Goal: Information Seeking & Learning: Check status

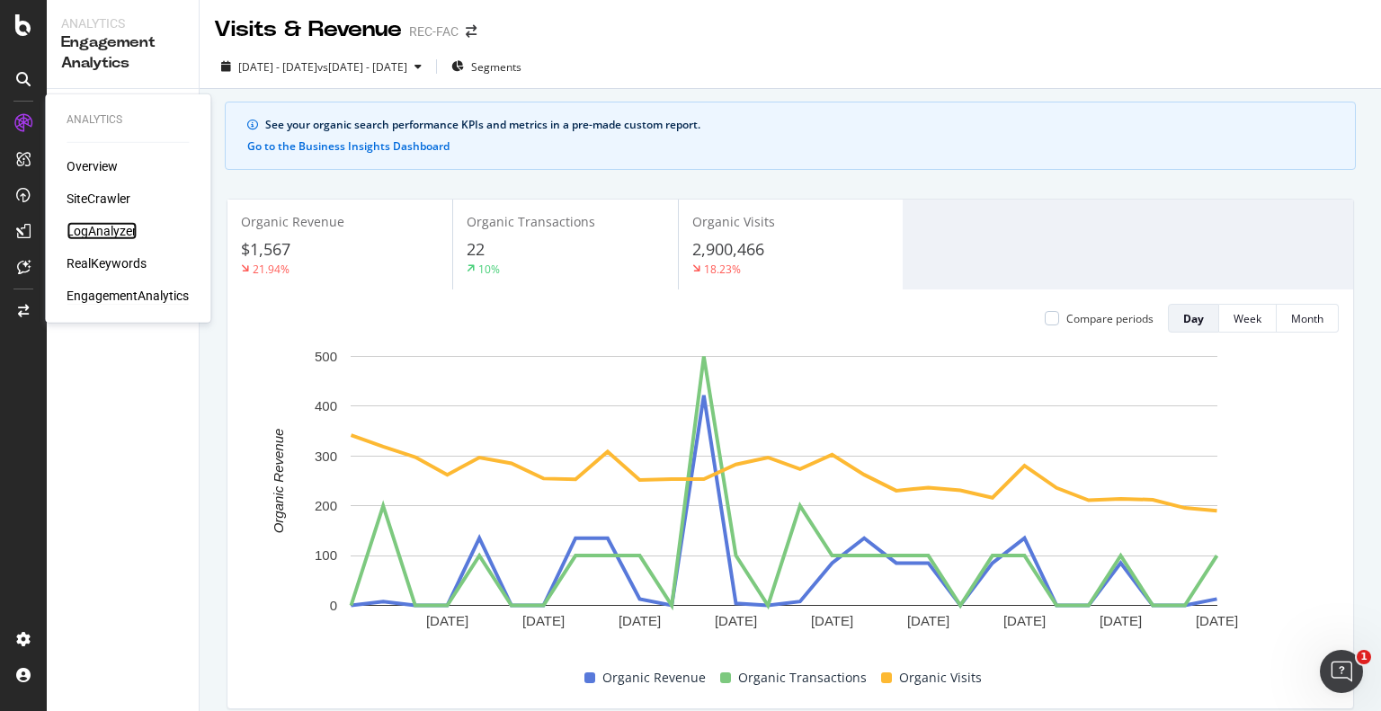
click at [107, 225] on div "LogAnalyzer" at bounding box center [102, 231] width 70 height 18
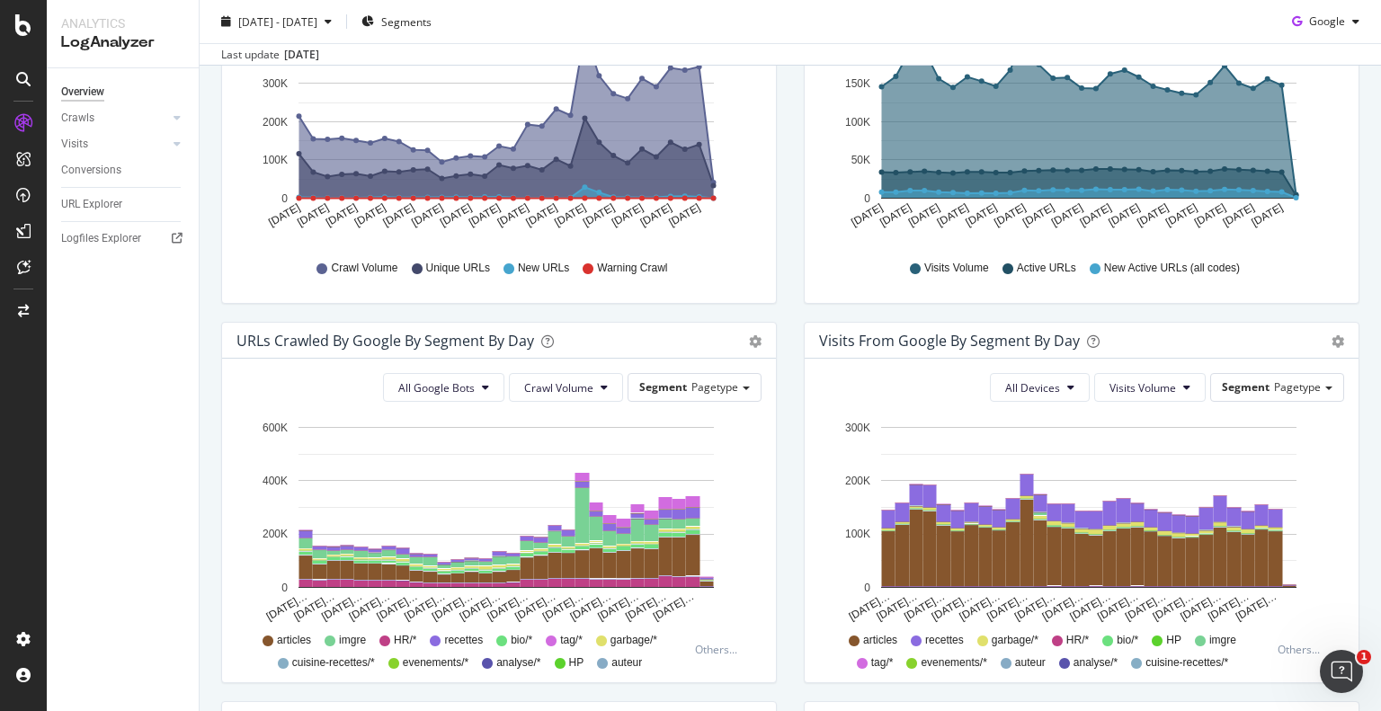
scroll to position [464, 0]
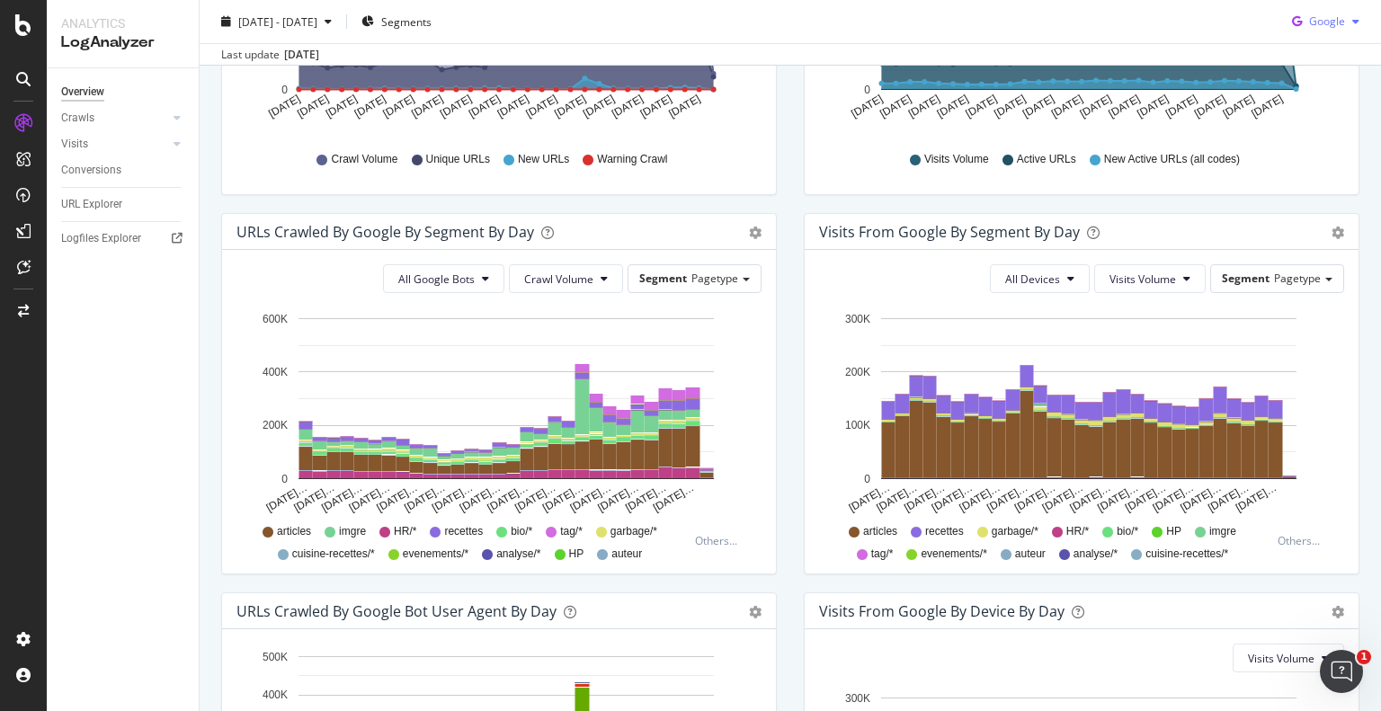
click at [1324, 28] on span "Google" at bounding box center [1327, 20] width 36 height 15
click at [1098, 58] on div "Last update [DATE]" at bounding box center [790, 54] width 1181 height 22
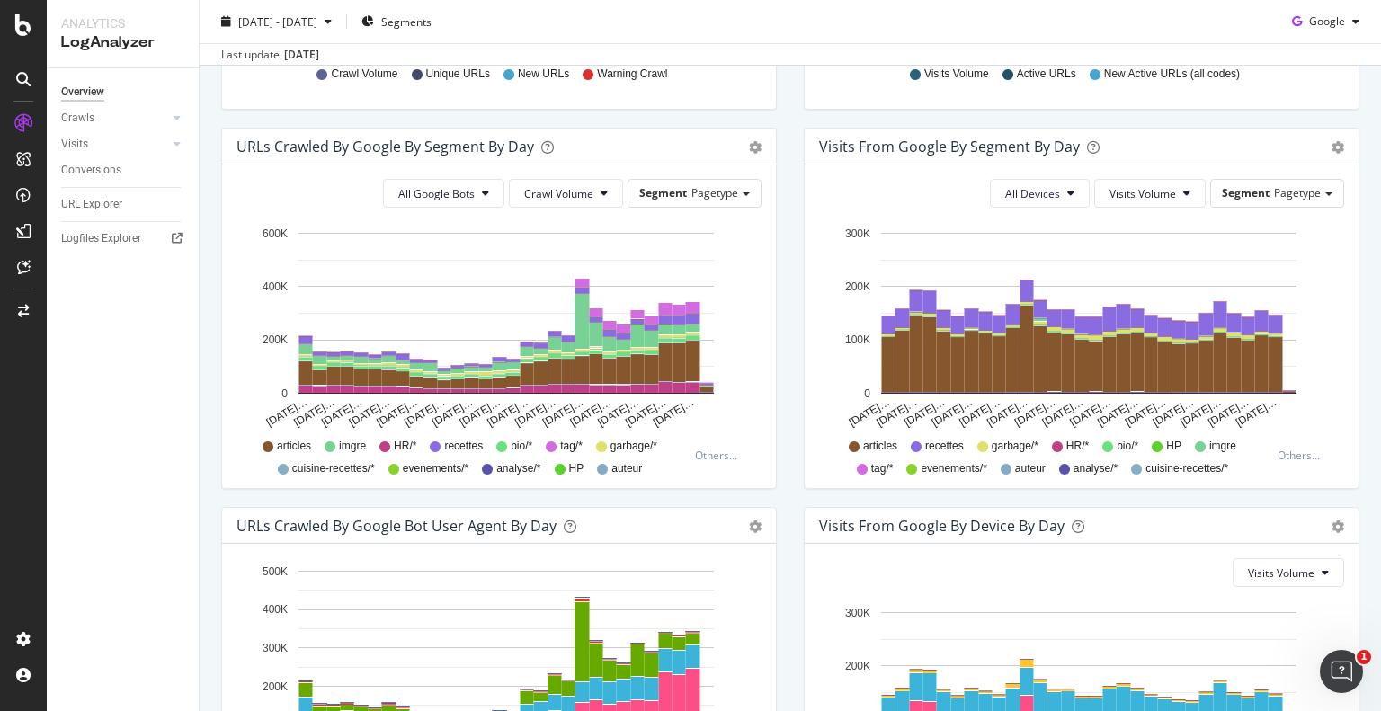
scroll to position [572, 0]
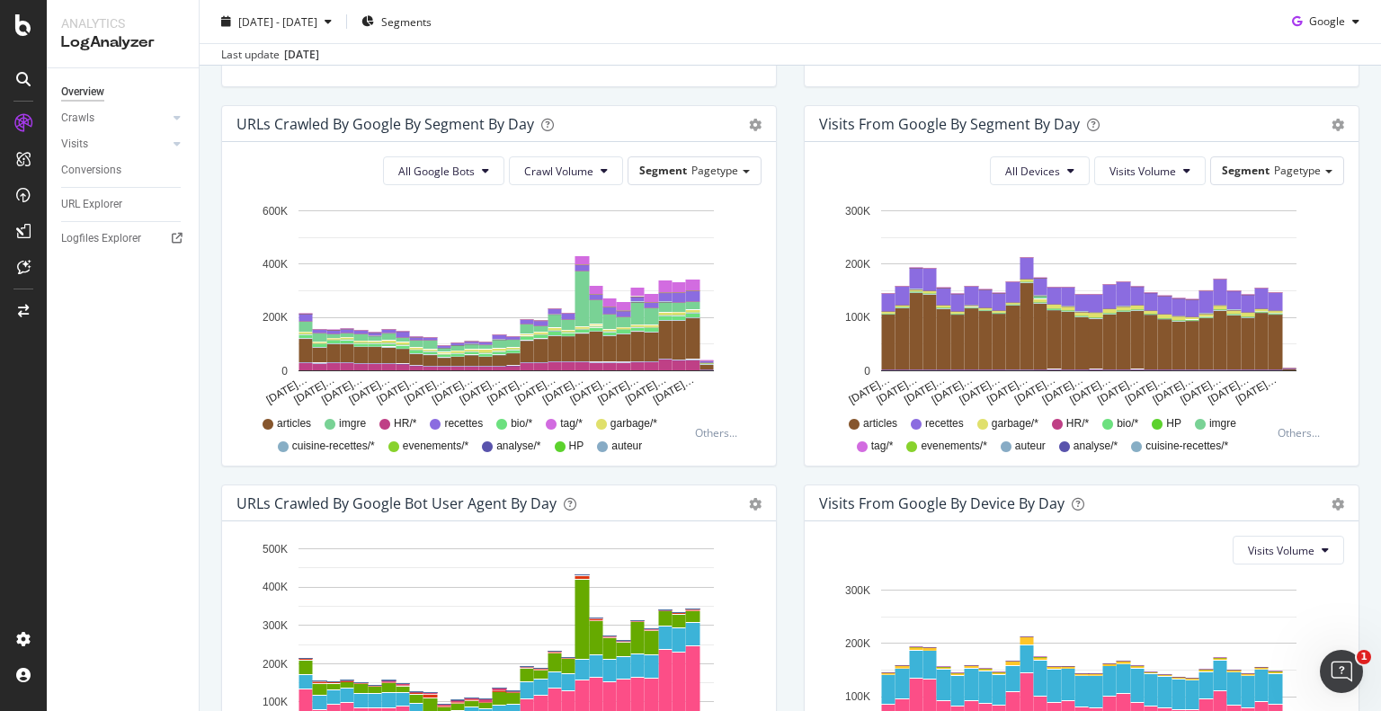
click at [1098, 58] on div "Last update [DATE]" at bounding box center [790, 54] width 1181 height 22
click at [317, 17] on span "[DATE] - [DATE]" at bounding box center [277, 20] width 79 height 15
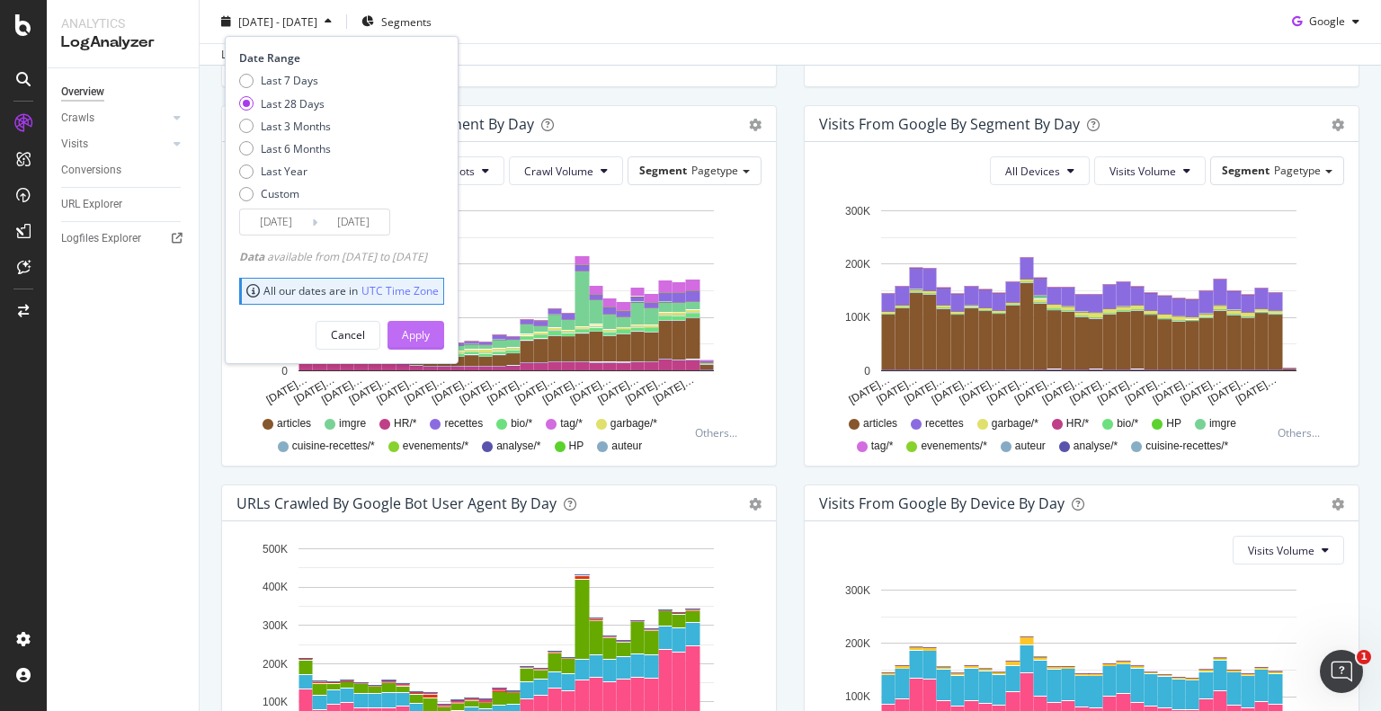
click at [430, 334] on div "Apply" at bounding box center [416, 334] width 28 height 15
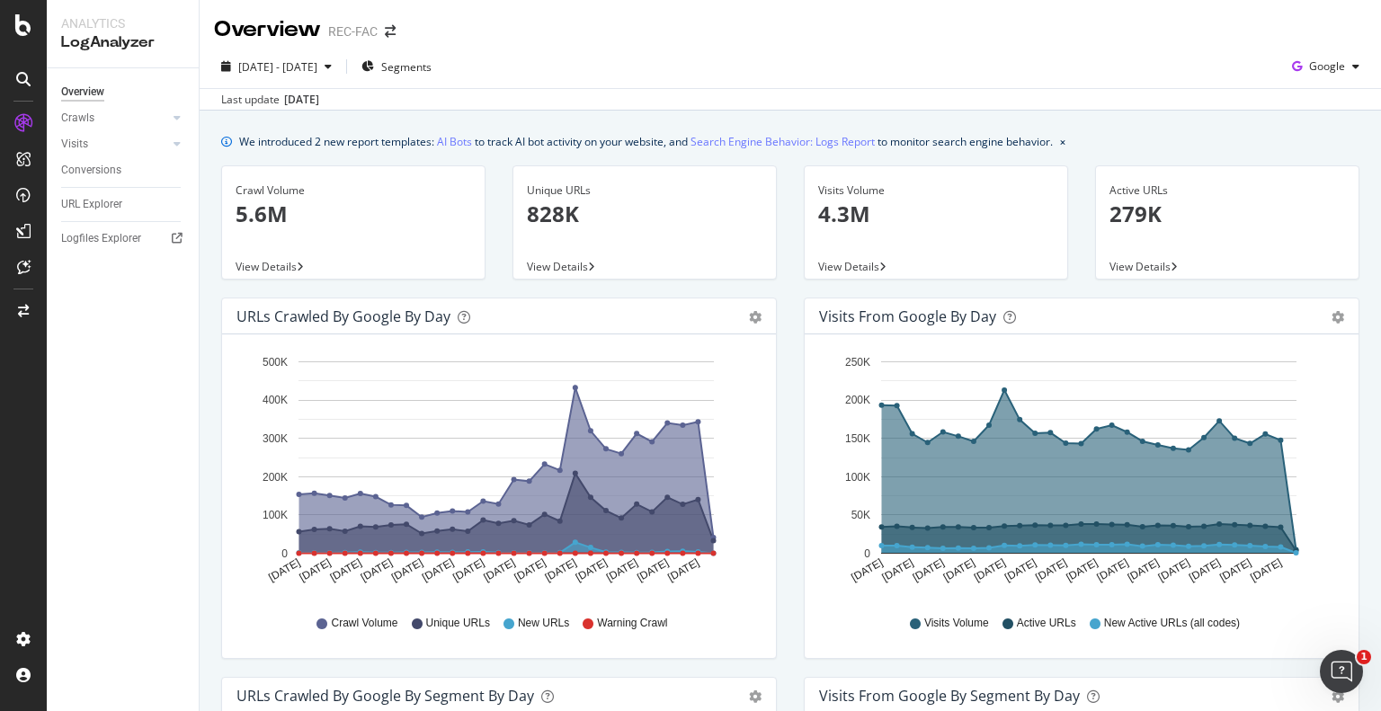
click at [113, 106] on div "Crawls" at bounding box center [130, 118] width 138 height 26
click at [89, 123] on div "Crawls" at bounding box center [77, 118] width 33 height 19
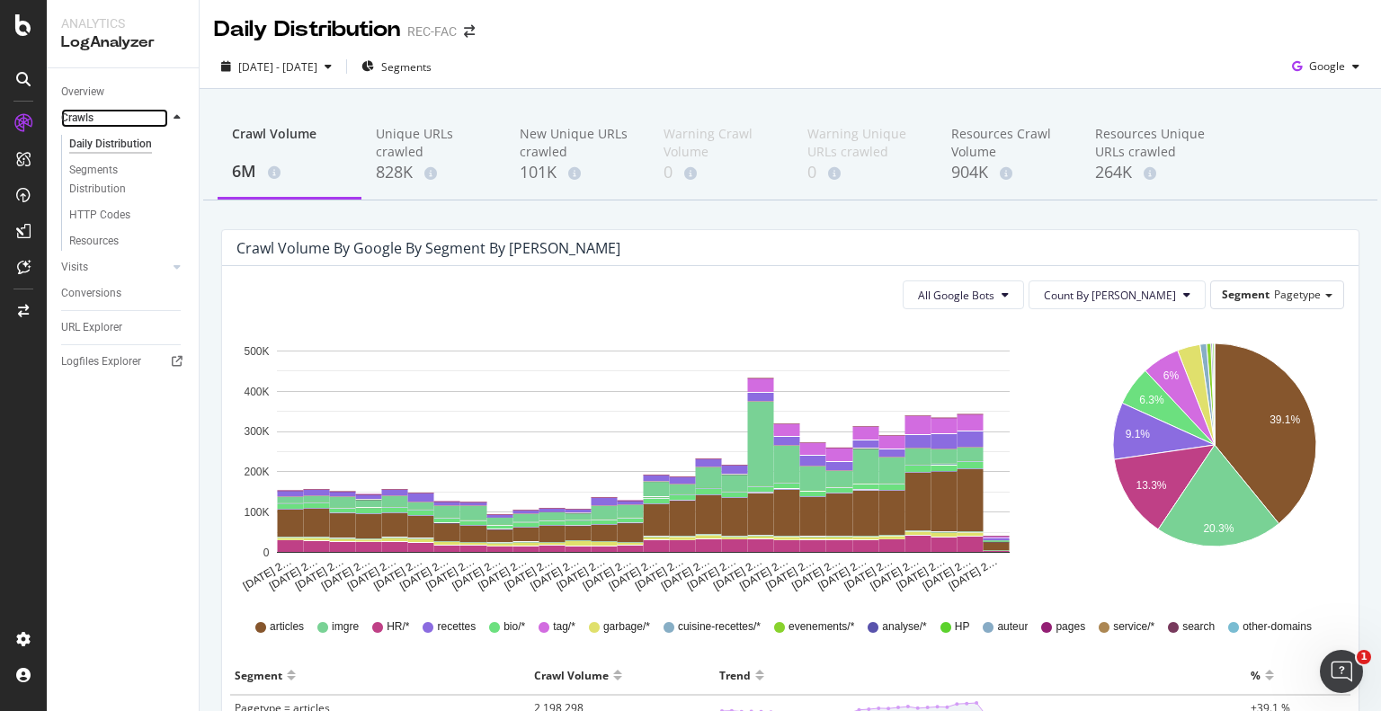
click at [95, 118] on link "Crawls" at bounding box center [114, 118] width 107 height 19
click at [100, 263] on link "Visits" at bounding box center [114, 267] width 107 height 19
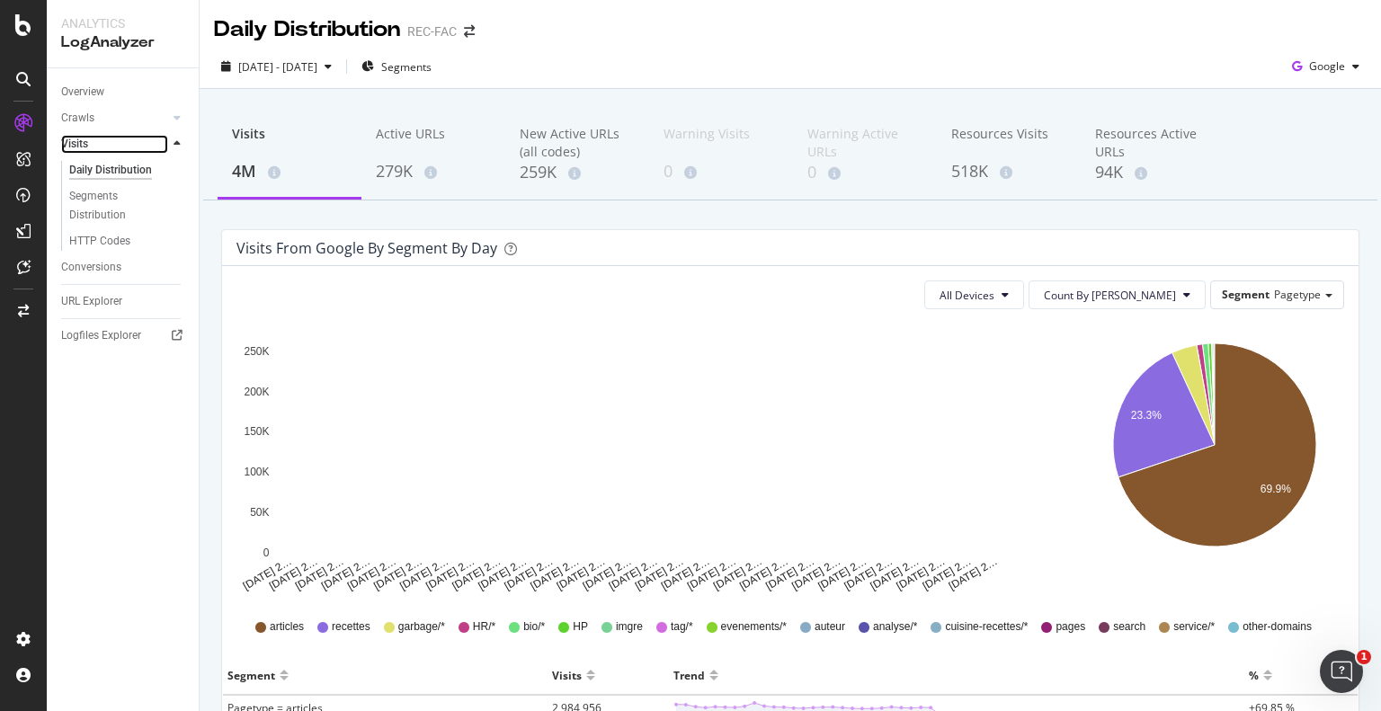
scroll to position [32, 0]
